Goal: Book appointment/travel/reservation

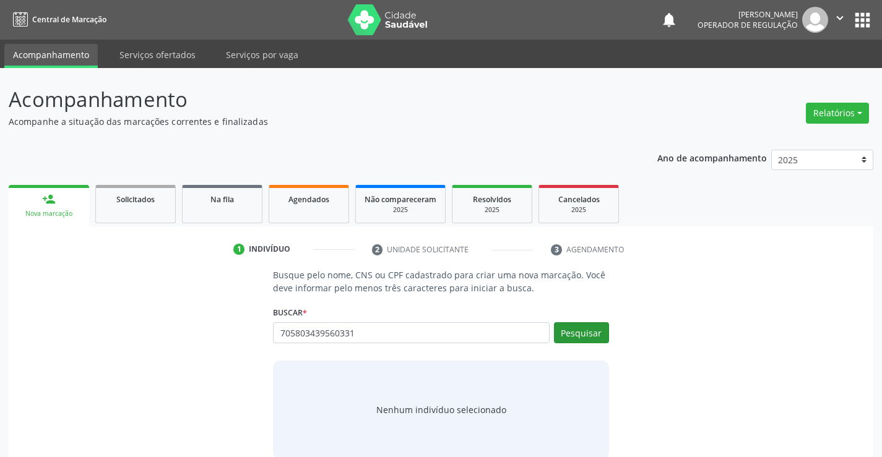
type input "705803439560331"
click at [584, 337] on button "Pesquisar" at bounding box center [581, 332] width 55 height 21
type input "705803439560331"
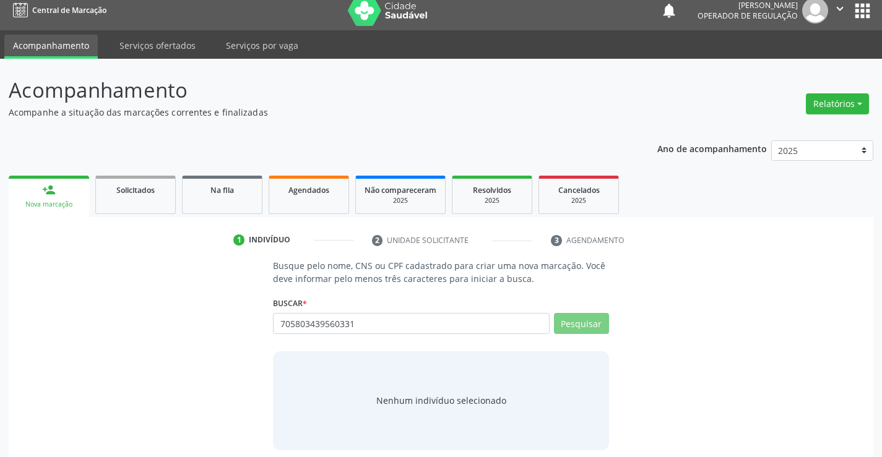
scroll to position [20, 0]
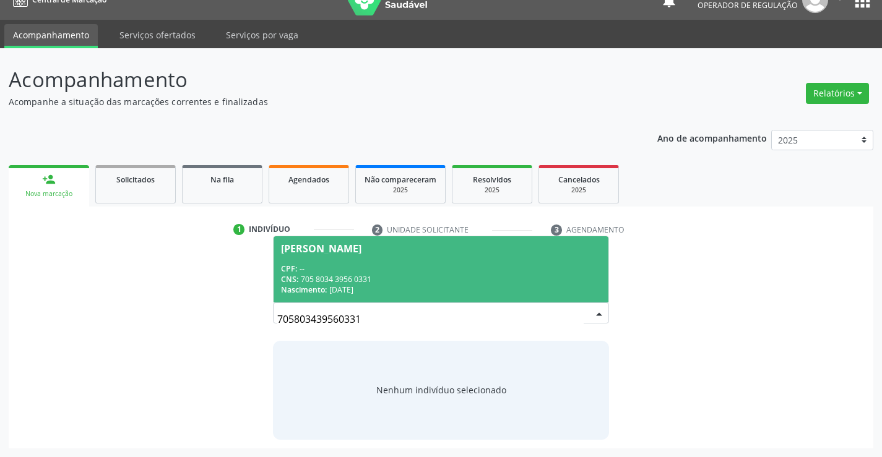
click at [287, 270] on span "CPF:" at bounding box center [289, 269] width 16 height 11
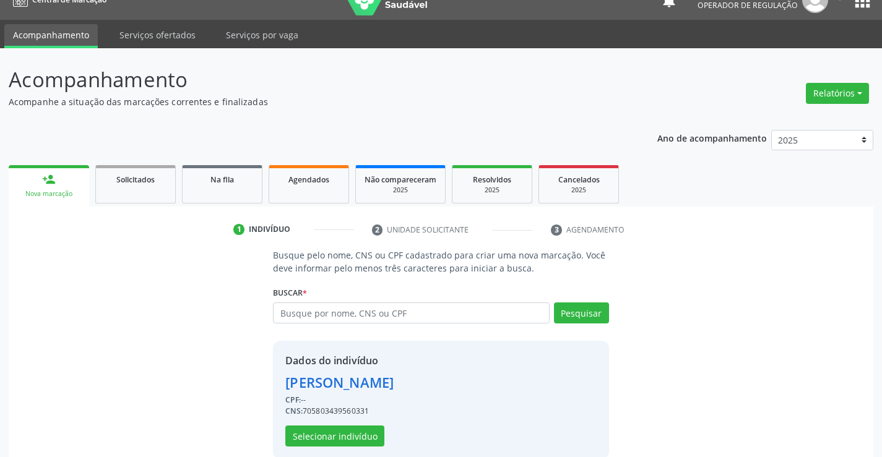
scroll to position [39, 0]
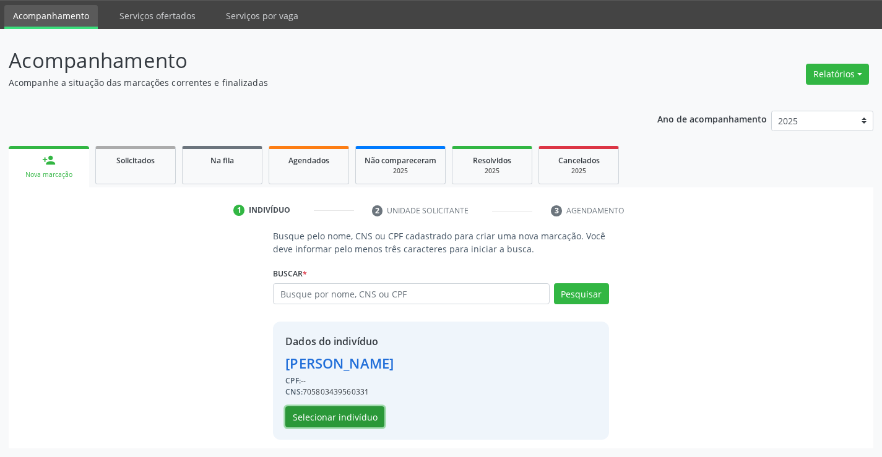
click at [319, 418] on button "Selecionar indivíduo" at bounding box center [334, 417] width 99 height 21
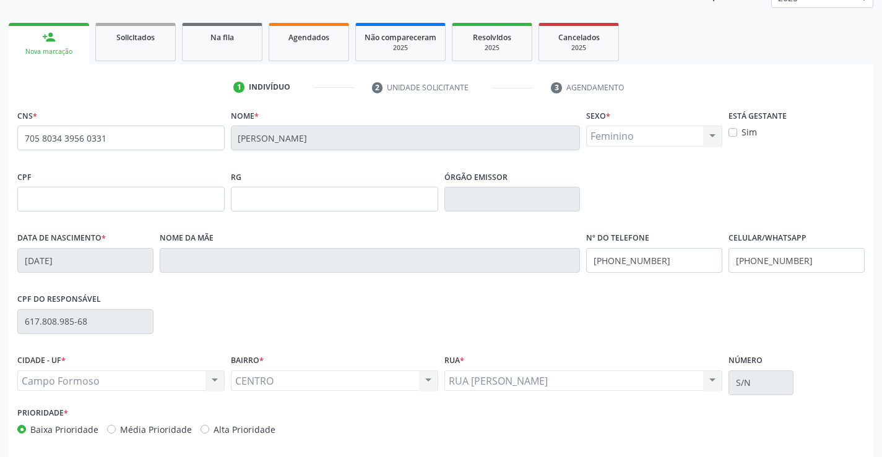
scroll to position [213, 0]
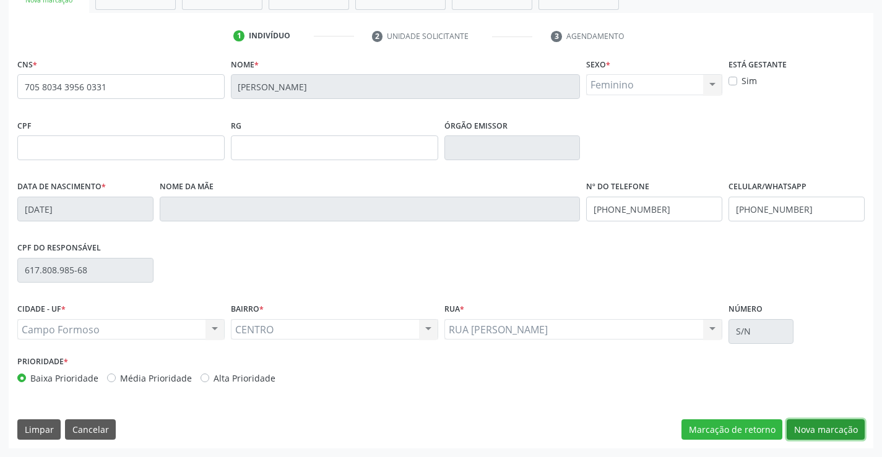
click at [815, 431] on button "Nova marcação" at bounding box center [826, 430] width 78 height 21
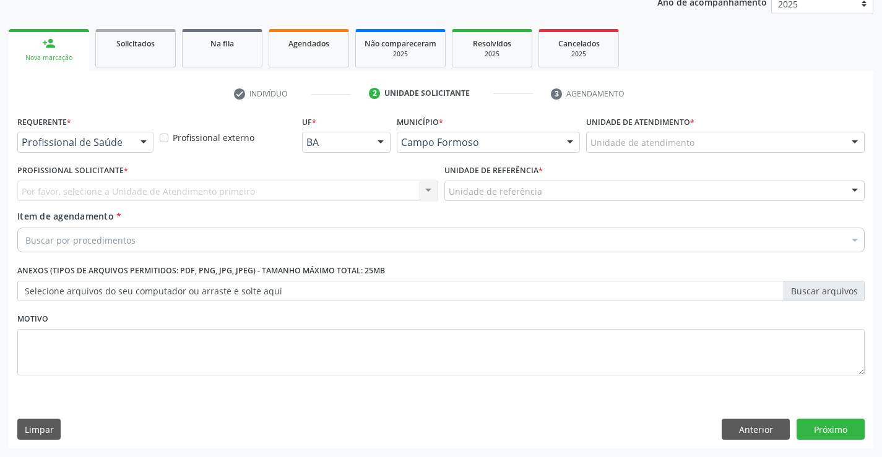
scroll to position [156, 0]
click at [139, 141] on div at bounding box center [143, 142] width 19 height 21
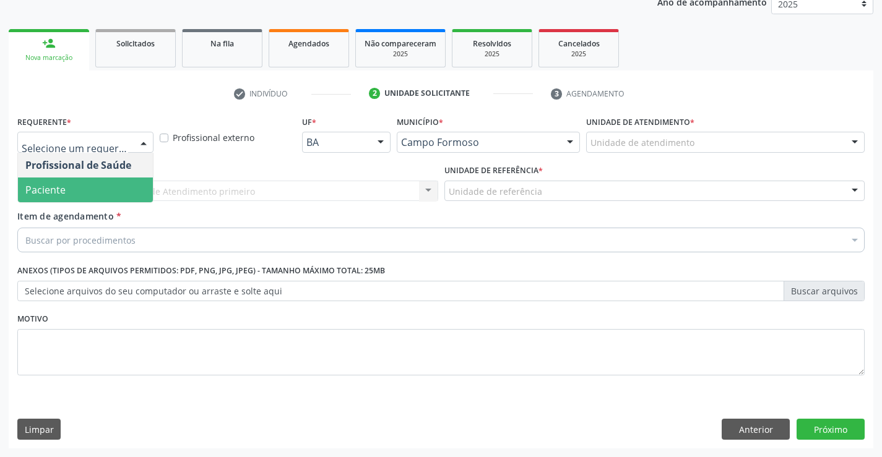
click at [86, 194] on span "Paciente" at bounding box center [85, 190] width 135 height 25
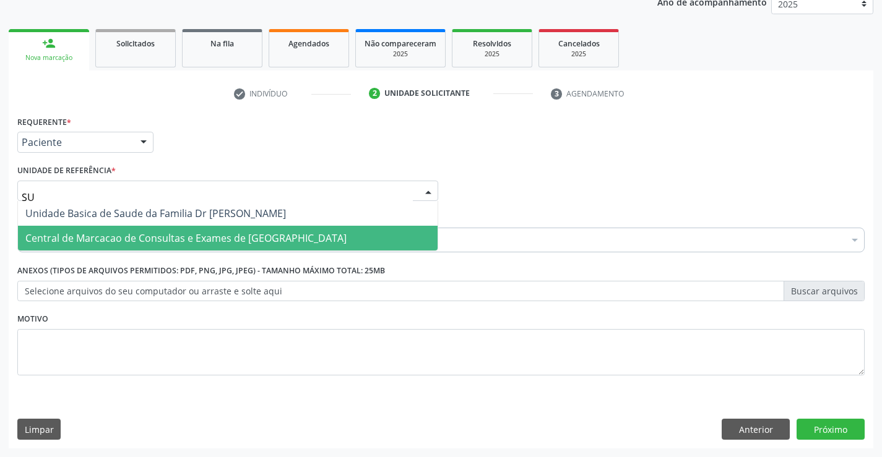
type input "SUD"
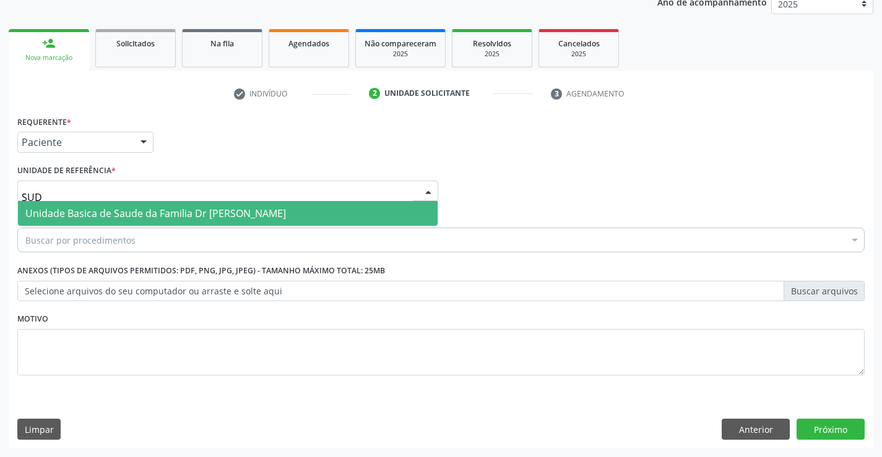
click at [154, 215] on span "Unidade Basica de Saude da Familia Dr [PERSON_NAME]" at bounding box center [155, 214] width 261 height 14
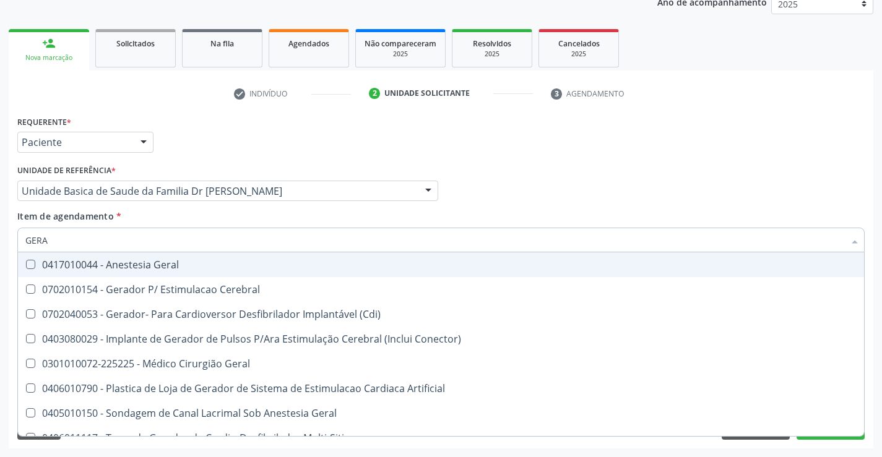
type input "GERAL"
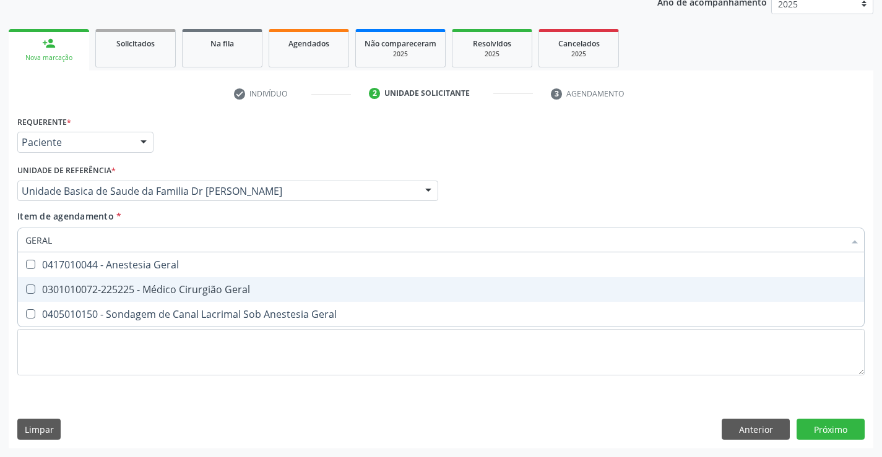
click at [152, 293] on div "0301010072-225225 - Médico Cirurgião Geral" at bounding box center [440, 290] width 831 height 10
checkbox Geral "true"
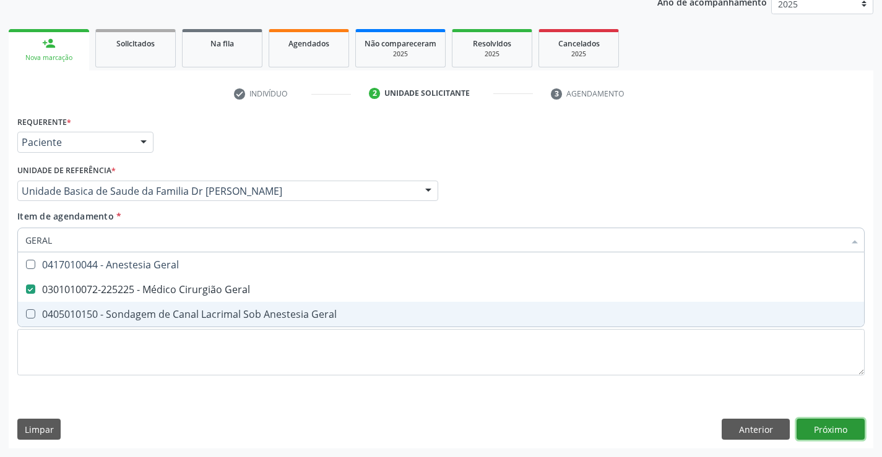
click at [830, 431] on div "Requerente * Paciente Profissional de Saúde Paciente Nenhum resultado encontrad…" at bounding box center [441, 281] width 864 height 336
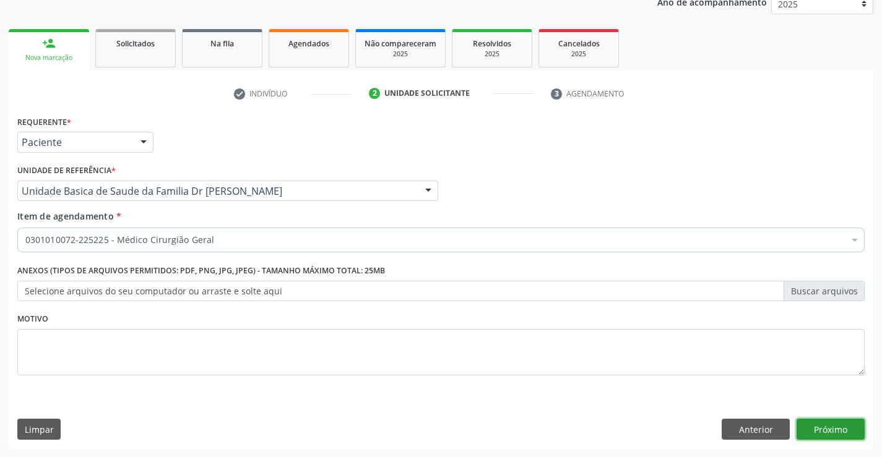
click at [824, 430] on button "Próximo" at bounding box center [830, 429] width 68 height 21
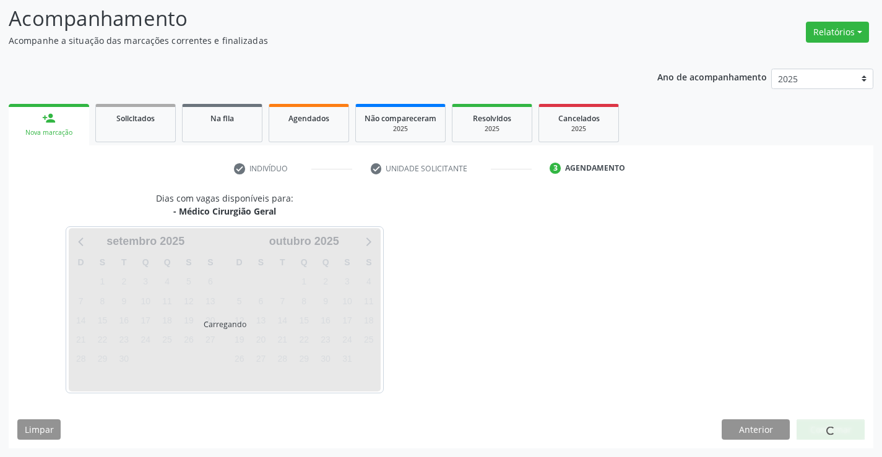
scroll to position [81, 0]
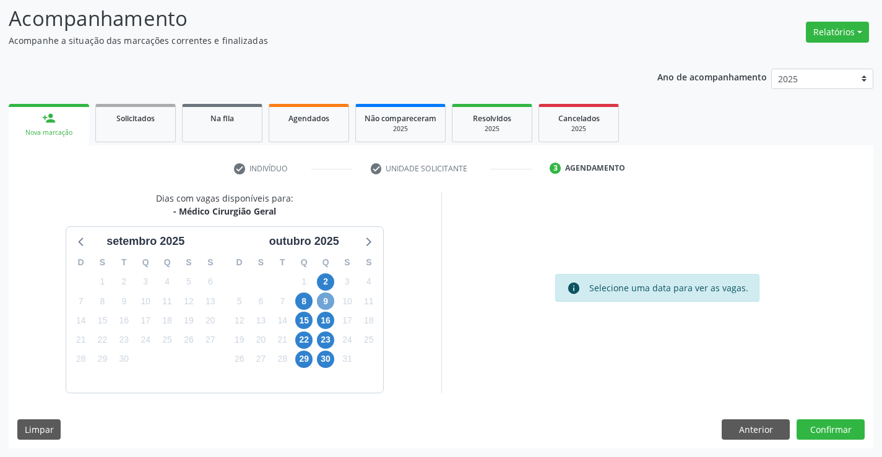
click at [330, 299] on span "9" at bounding box center [325, 301] width 17 height 17
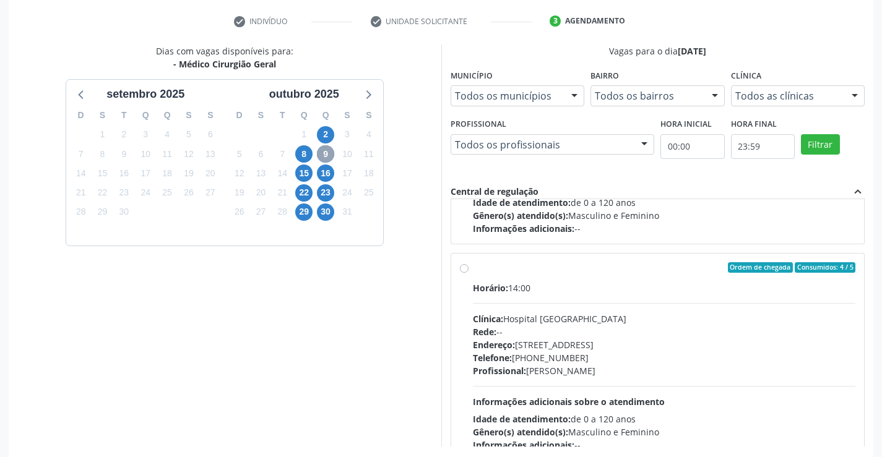
scroll to position [195, 0]
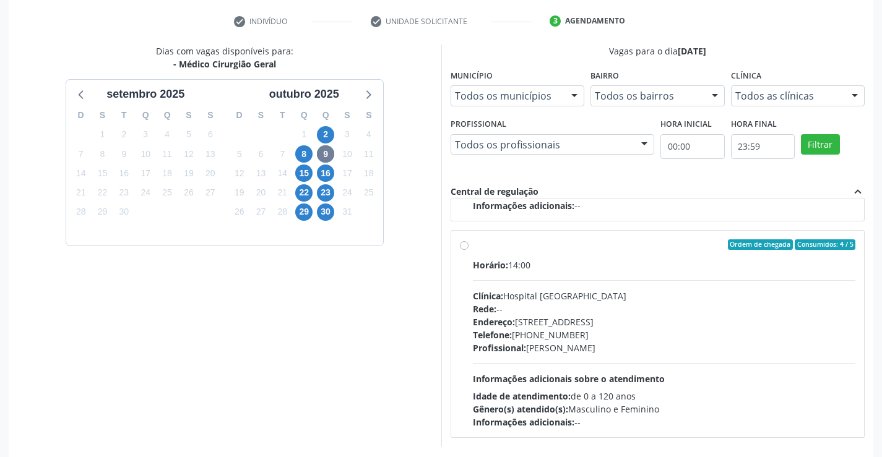
click at [473, 242] on label "Ordem de chegada Consumidos: 4 / 5 Horário: 14:00 Clínica: Hospital [GEOGRAPHIC…" at bounding box center [664, 334] width 383 height 190
click at [463, 242] on input "Ordem de chegada Consumidos: 4 / 5 Horário: 14:00 Clínica: Hospital [GEOGRAPHIC…" at bounding box center [464, 244] width 9 height 11
radio input "true"
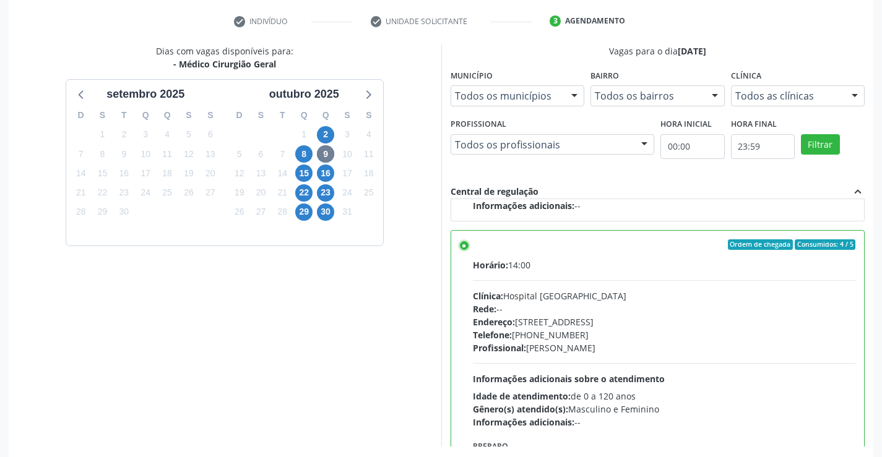
scroll to position [282, 0]
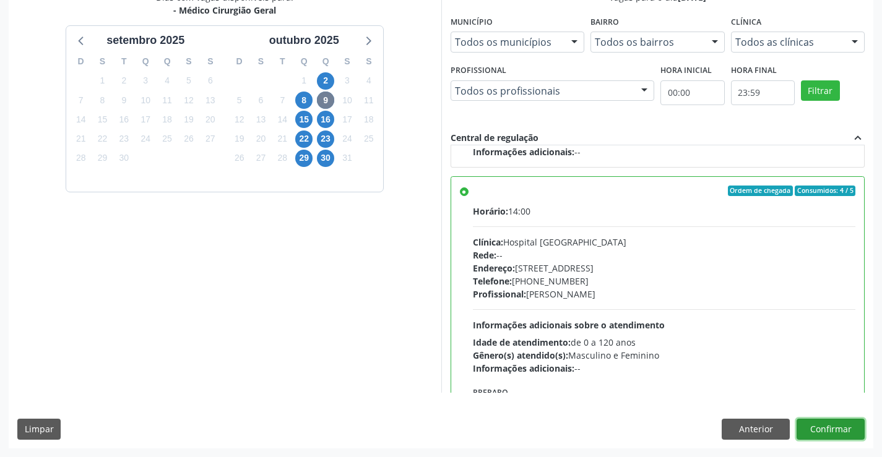
click at [824, 433] on button "Confirmar" at bounding box center [830, 429] width 68 height 21
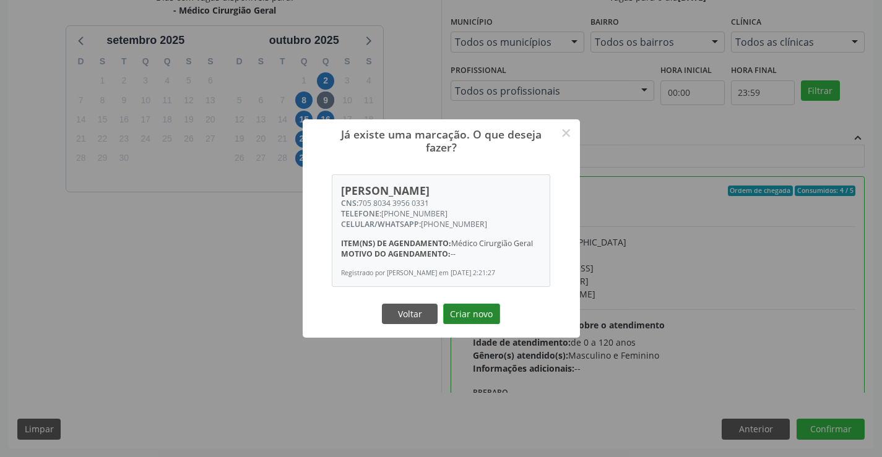
click at [463, 311] on button "Criar novo" at bounding box center [471, 314] width 57 height 21
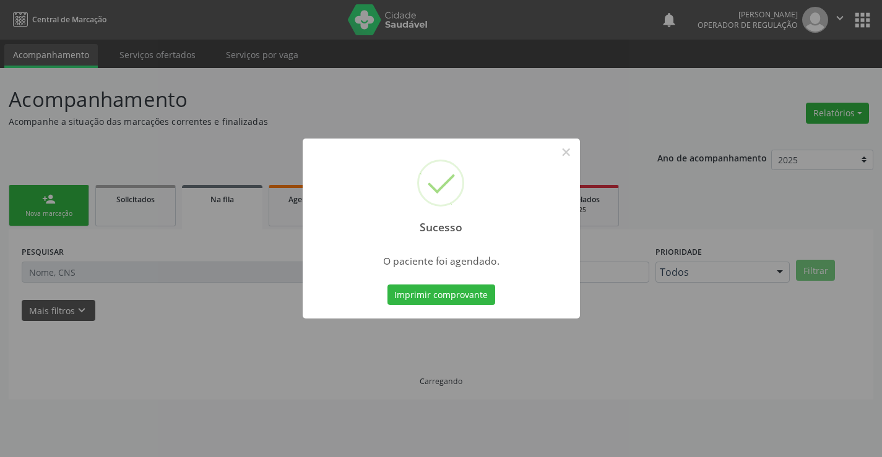
scroll to position [0, 0]
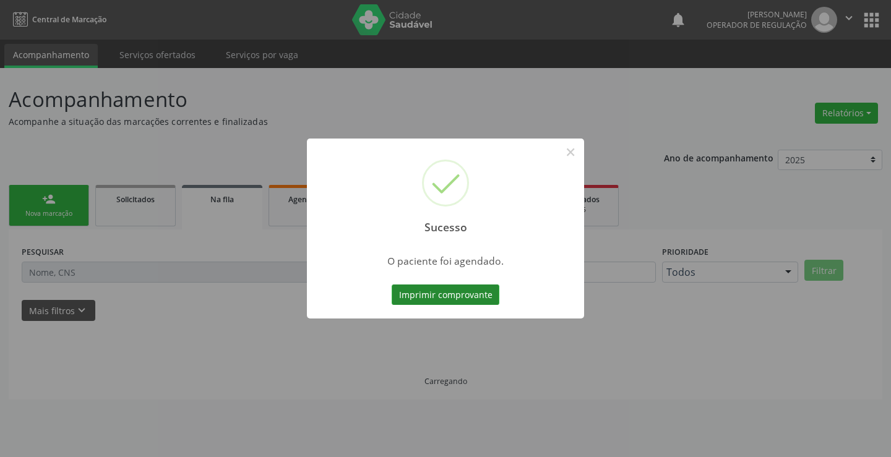
click at [462, 293] on button "Imprimir comprovante" at bounding box center [446, 295] width 108 height 21
